Goal: Task Accomplishment & Management: Manage account settings

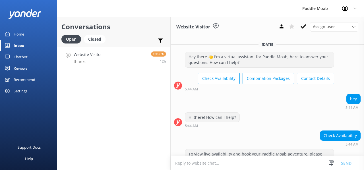
scroll to position [211, 0]
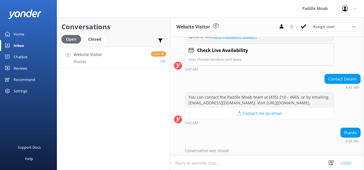
click at [70, 41] on div "Open" at bounding box center [71, 39] width 20 height 9
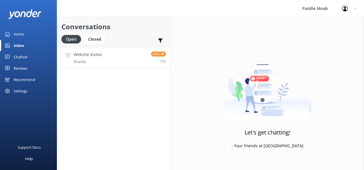
click at [87, 55] on h4 "Website Visitor" at bounding box center [88, 55] width 28 height 6
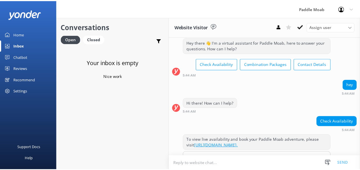
scroll to position [12, 0]
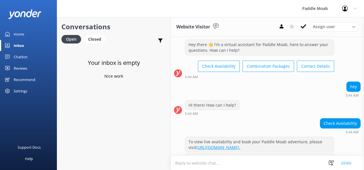
click at [102, 103] on div "Your inbox is empty Nice work" at bounding box center [113, 132] width 113 height 170
click at [98, 40] on div "Closed" at bounding box center [95, 39] width 22 height 9
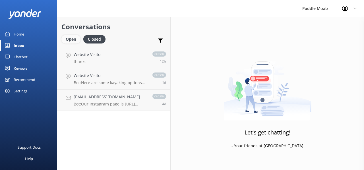
click at [70, 38] on div "Open" at bounding box center [70, 39] width 19 height 9
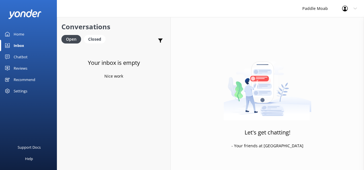
click at [19, 31] on div "Home" at bounding box center [19, 33] width 11 height 11
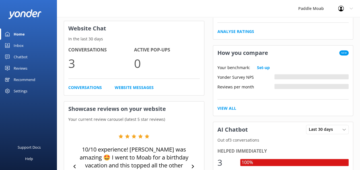
click at [21, 68] on div "Reviews" at bounding box center [21, 68] width 14 height 11
